Goal: Navigation & Orientation: Find specific page/section

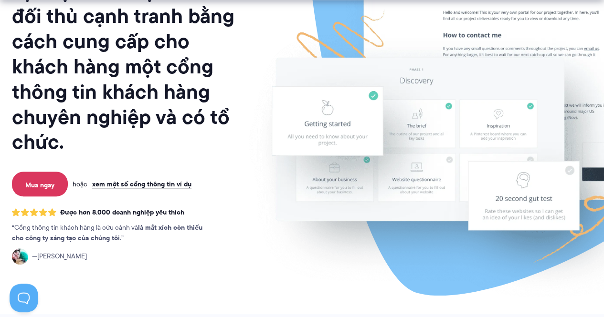
scroll to position [153, 0]
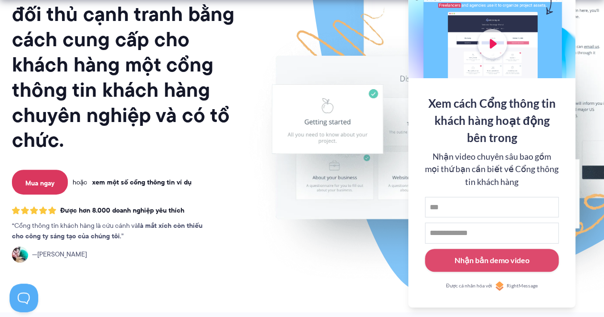
click at [156, 182] on font "xem một số cổng thông tin ví dụ" at bounding box center [141, 182] width 99 height 10
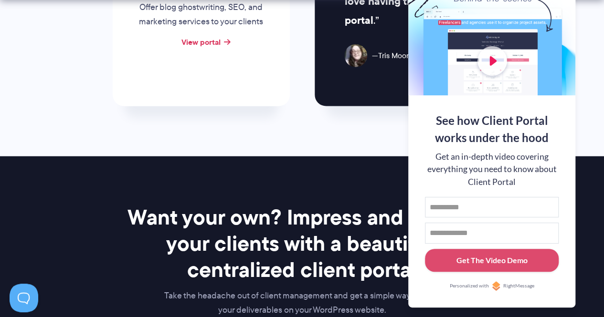
scroll to position [1184, 0]
